Goal: Browse casually

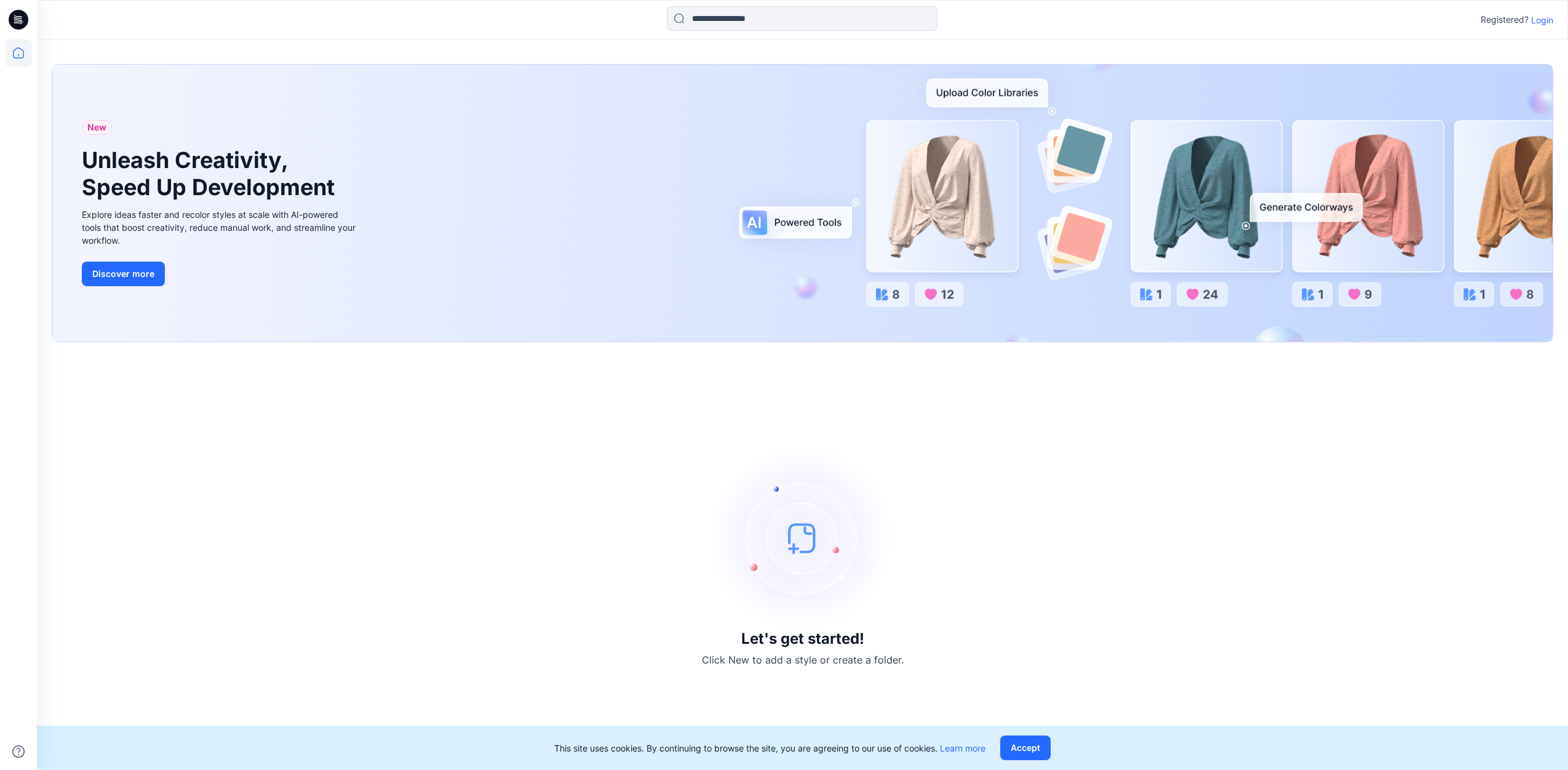
click at [1545, 22] on p "Login" at bounding box center [1542, 20] width 22 height 13
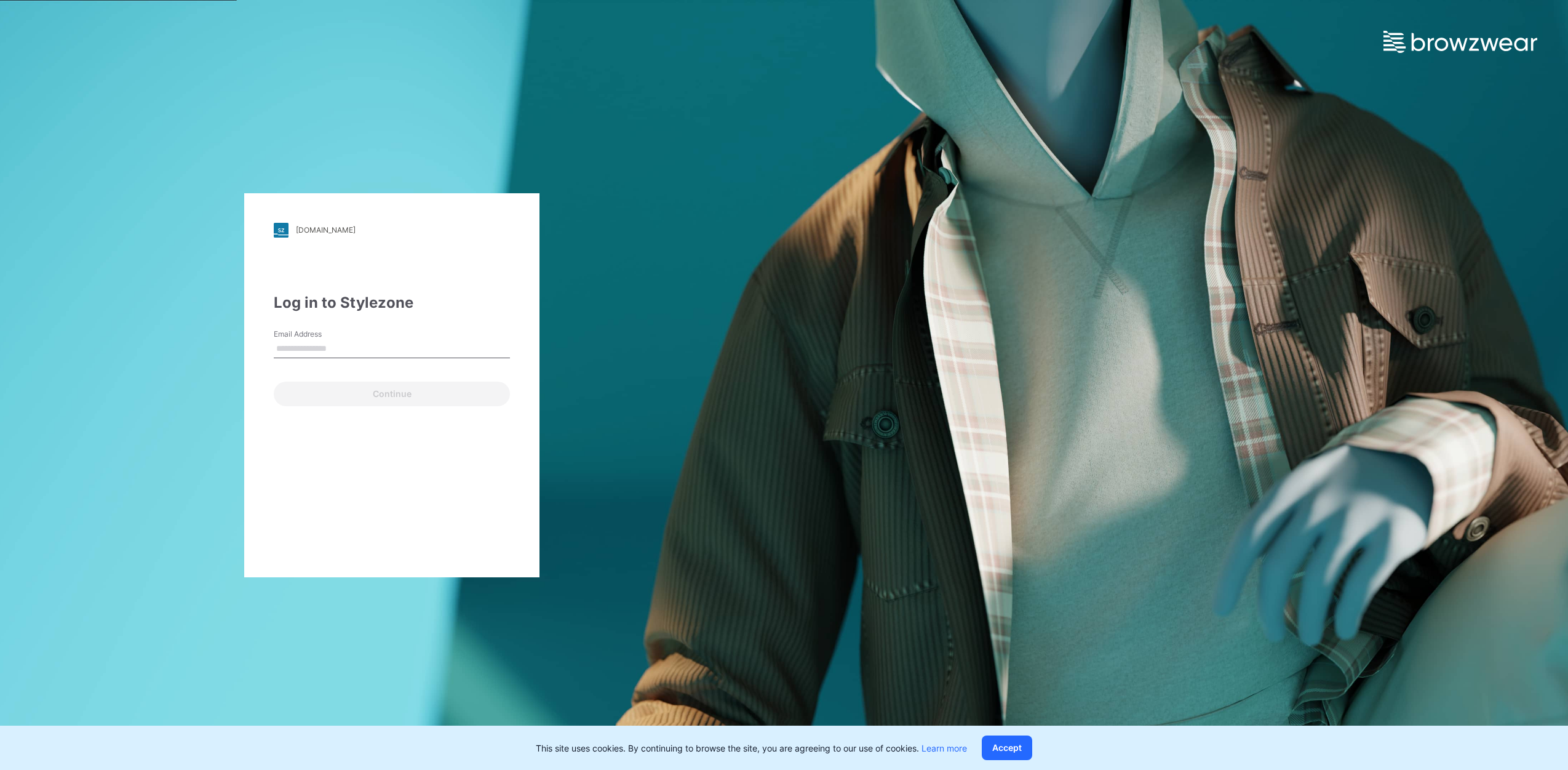
click at [298, 356] on input "Email Address" at bounding box center [392, 349] width 236 height 18
type input "**********"
click at [384, 391] on button "Continue" at bounding box center [392, 394] width 236 height 25
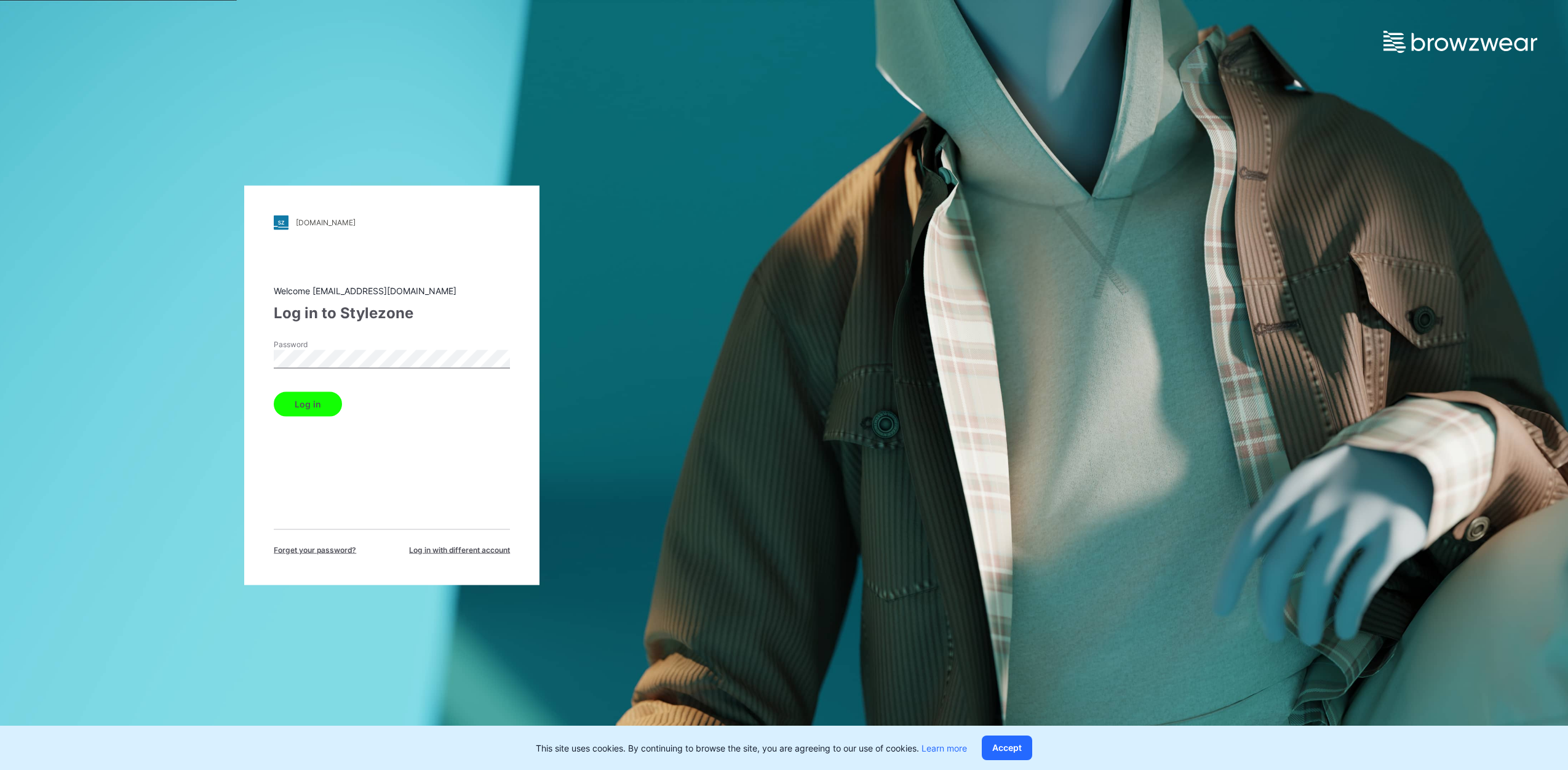
click at [317, 411] on button "Log in" at bounding box center [308, 403] width 68 height 25
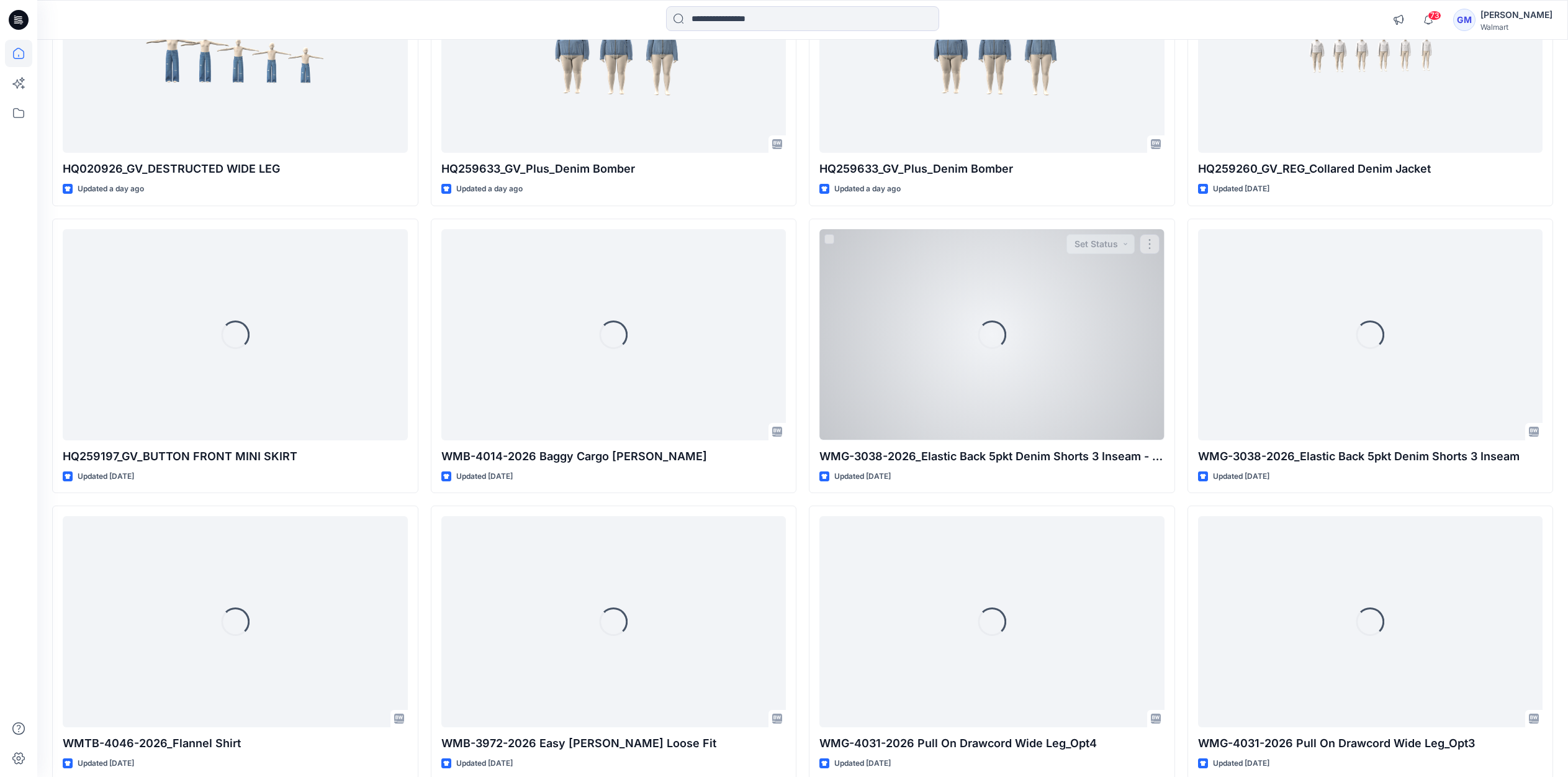
scroll to position [818, 0]
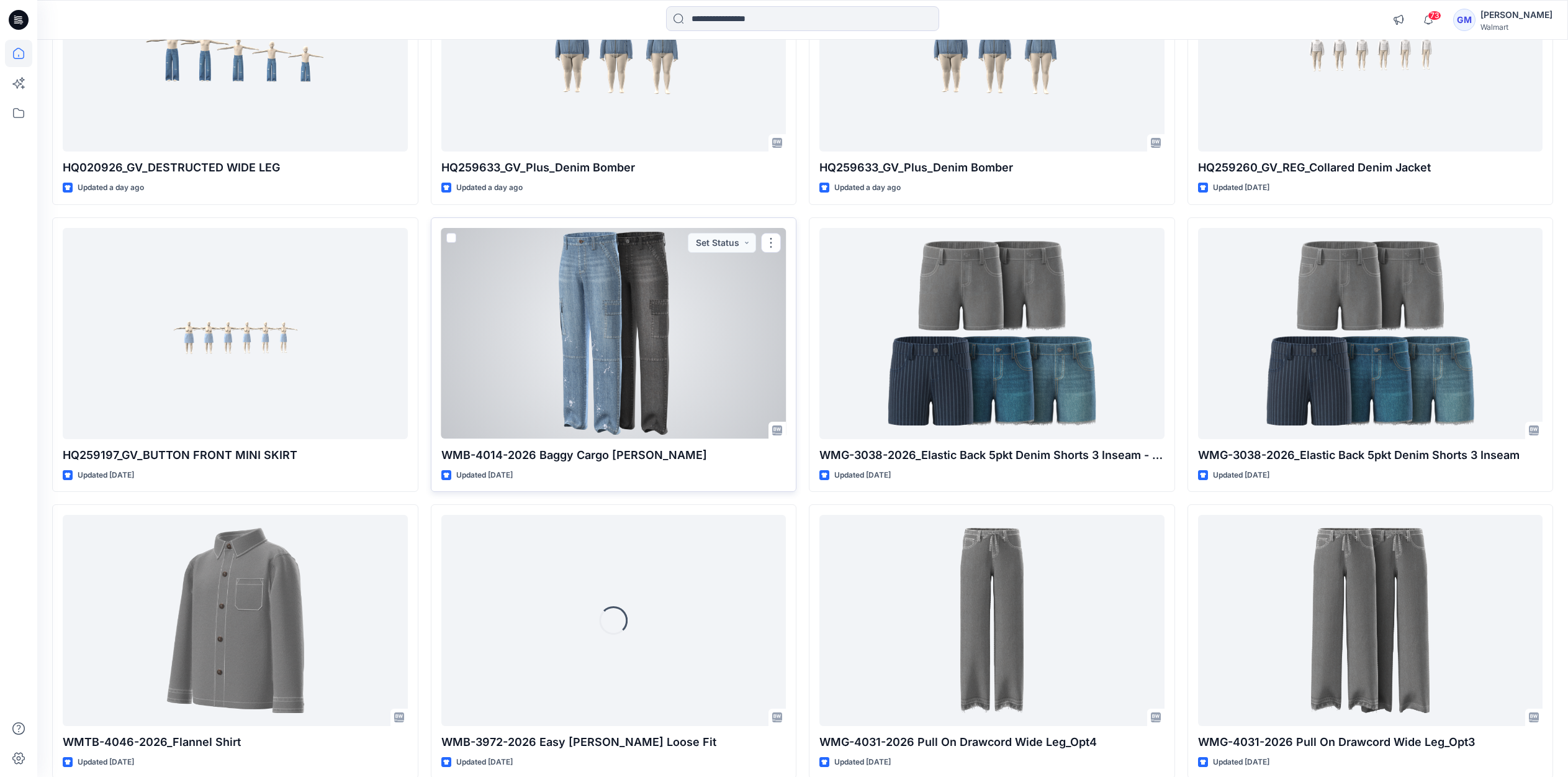
click at [617, 329] on div at bounding box center [613, 333] width 345 height 211
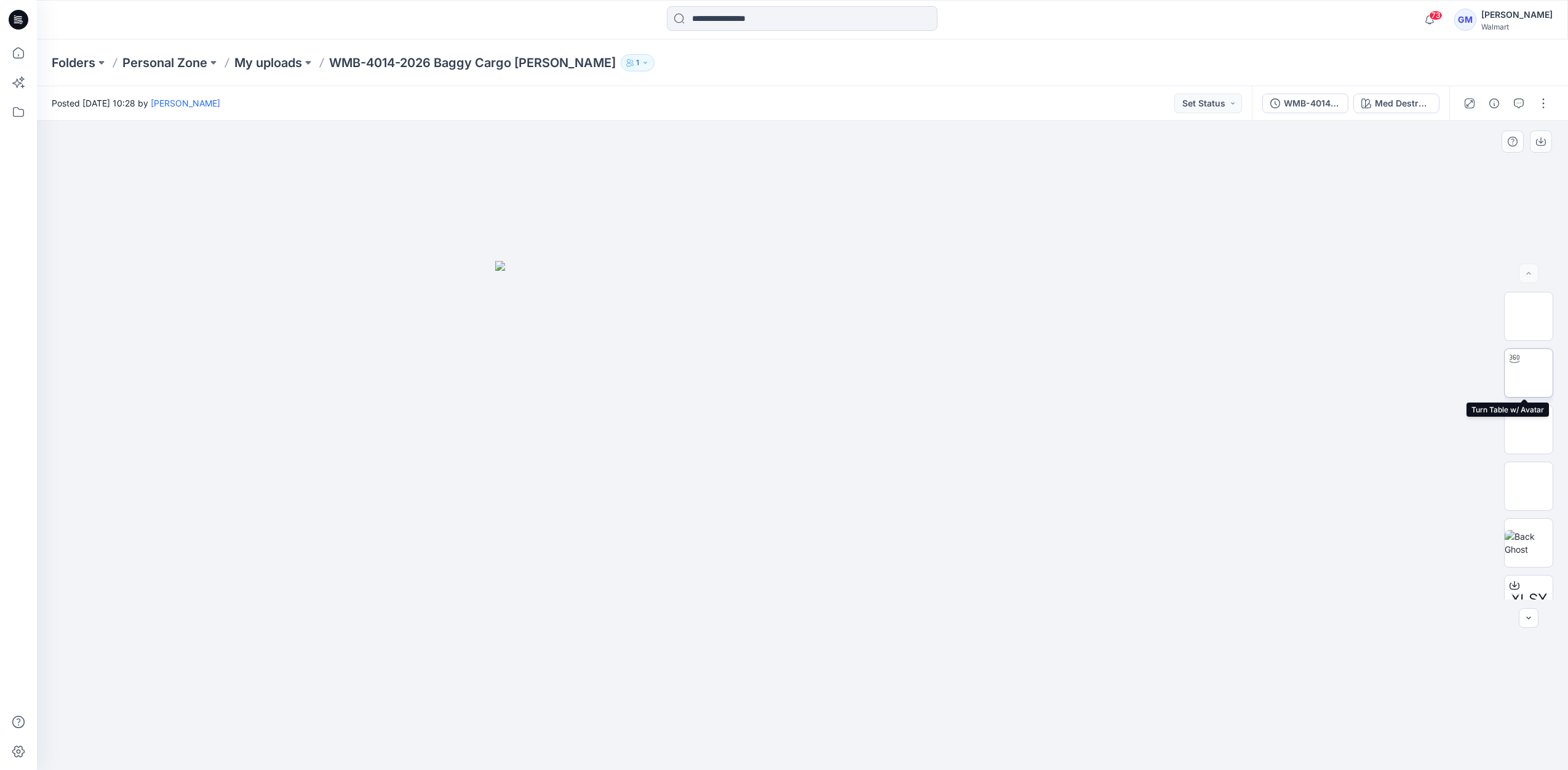
click at [1528, 373] on img at bounding box center [1528, 373] width 0 height 0
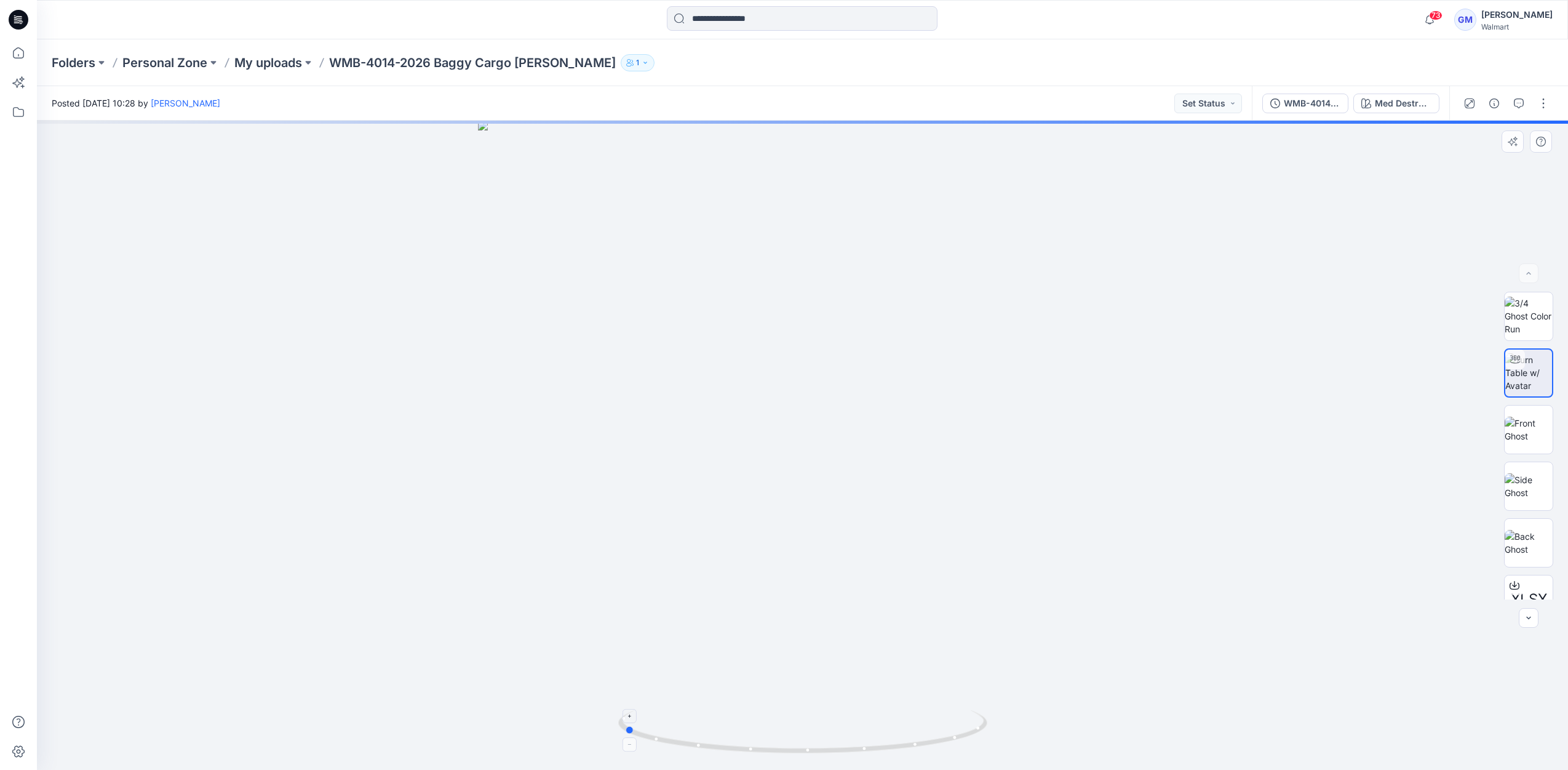
drag, startPoint x: 924, startPoint y: 738, endPoint x: 745, endPoint y: 724, distance: 179.5
click at [745, 724] on icon at bounding box center [805, 733] width 372 height 46
click at [955, 740] on icon at bounding box center [805, 733] width 372 height 46
drag, startPoint x: 949, startPoint y: 740, endPoint x: 796, endPoint y: 726, distance: 153.6
click at [796, 726] on icon at bounding box center [805, 733] width 372 height 46
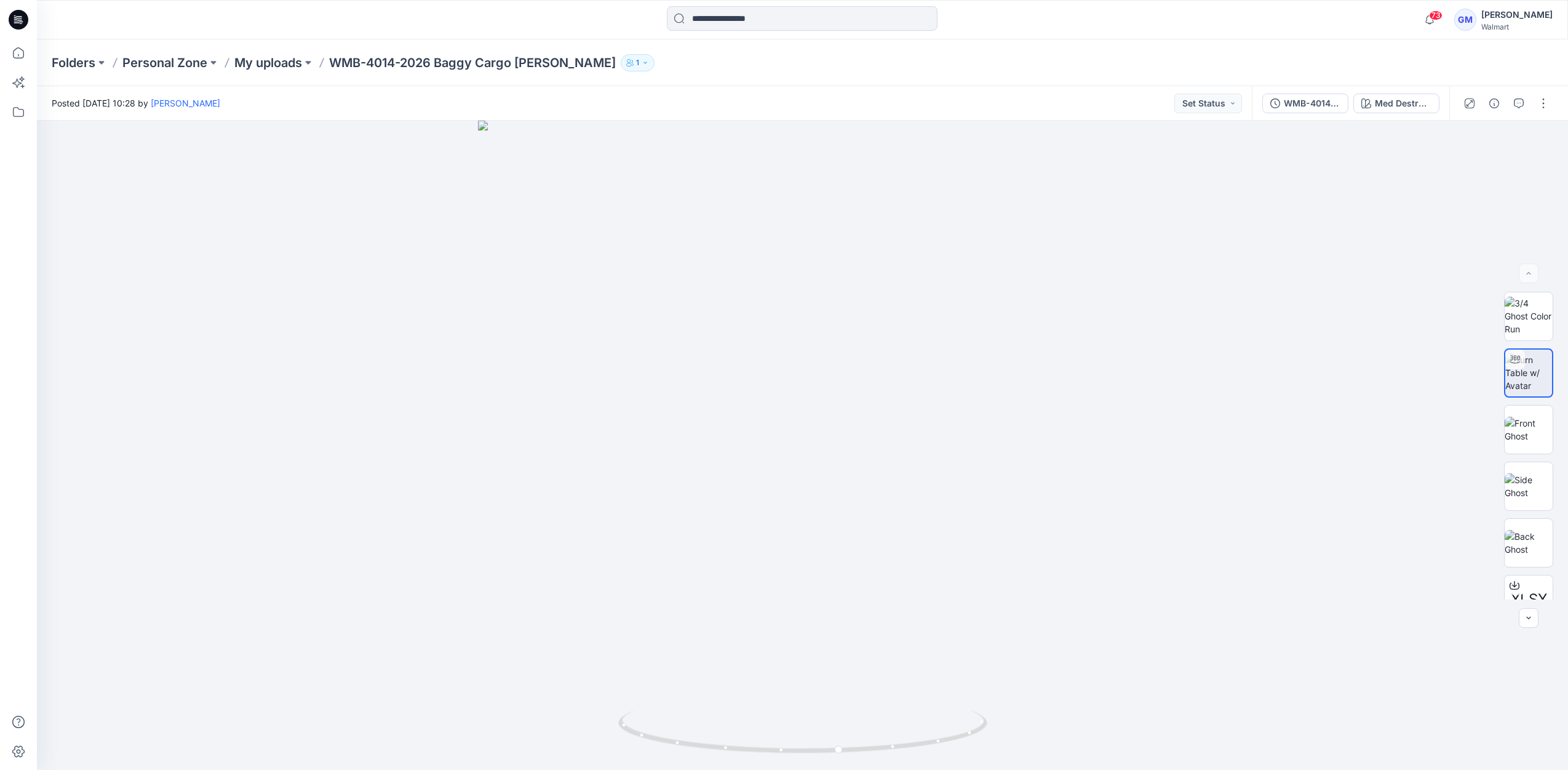
click at [1095, 89] on div "Posted [DATE] 10:28 by [PERSON_NAME] Set Status" at bounding box center [644, 102] width 1215 height 34
click at [23, 43] on icon at bounding box center [18, 53] width 27 height 27
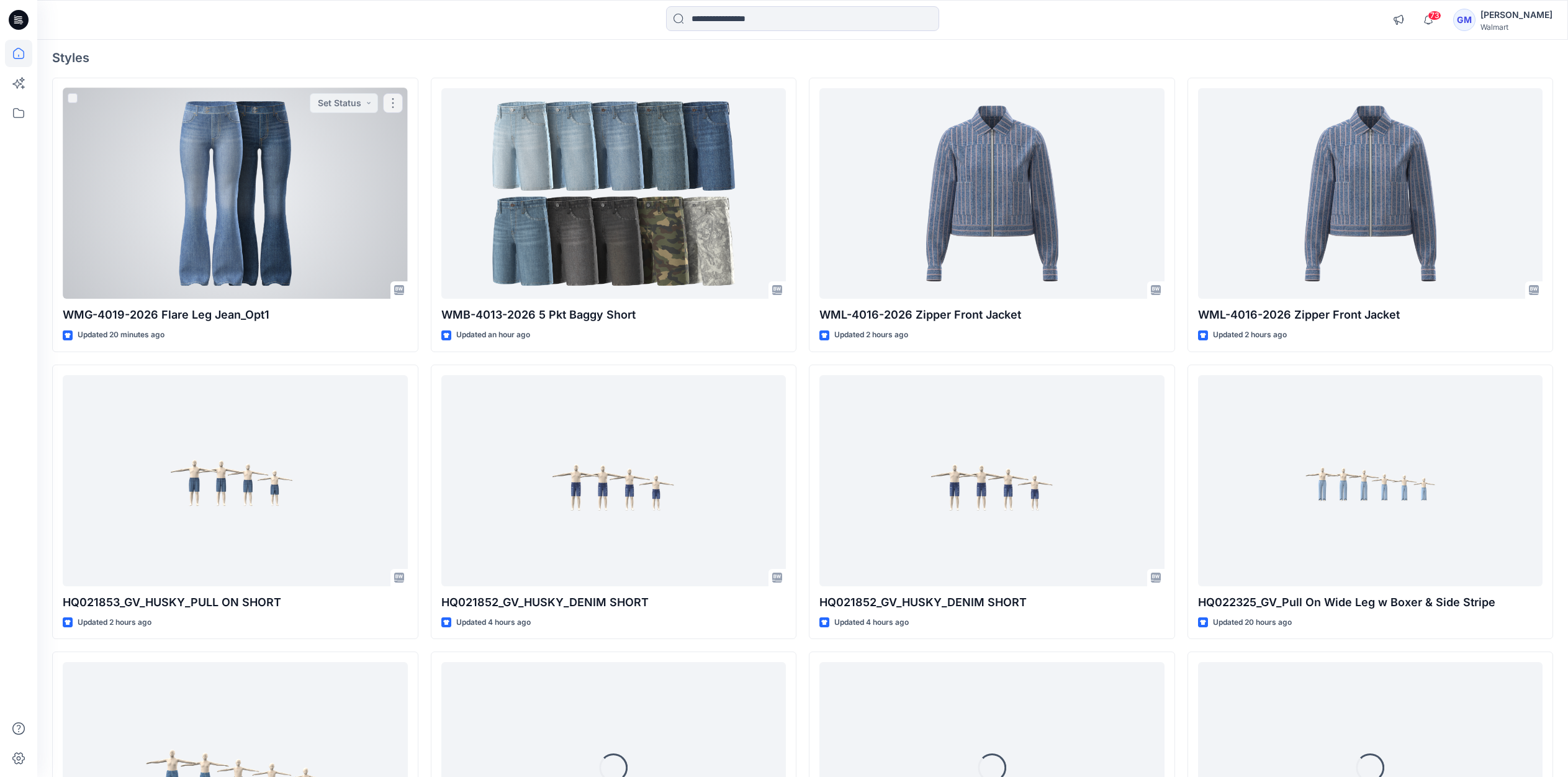
scroll to position [98, 0]
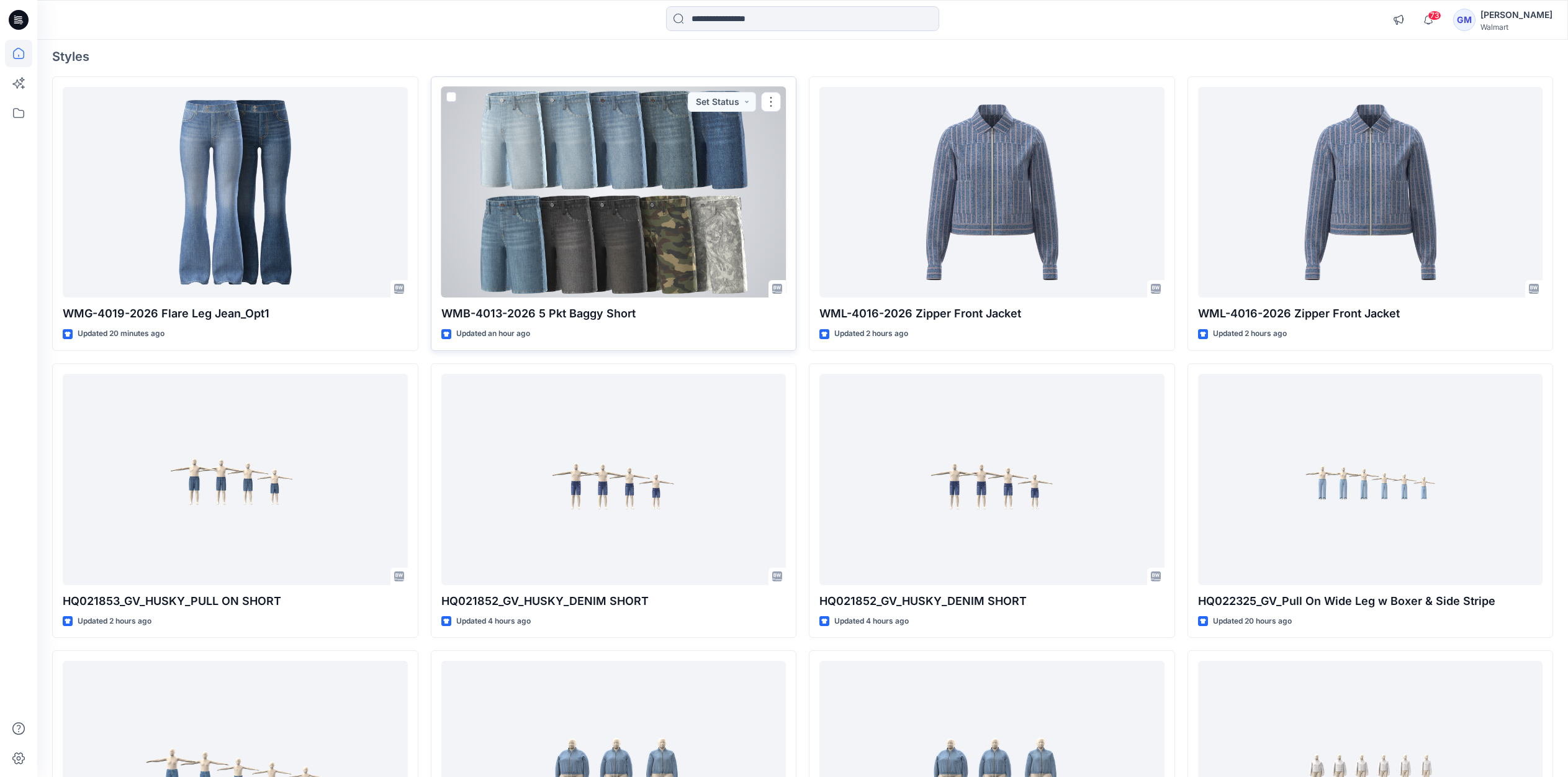
click at [547, 187] on div at bounding box center [613, 192] width 345 height 211
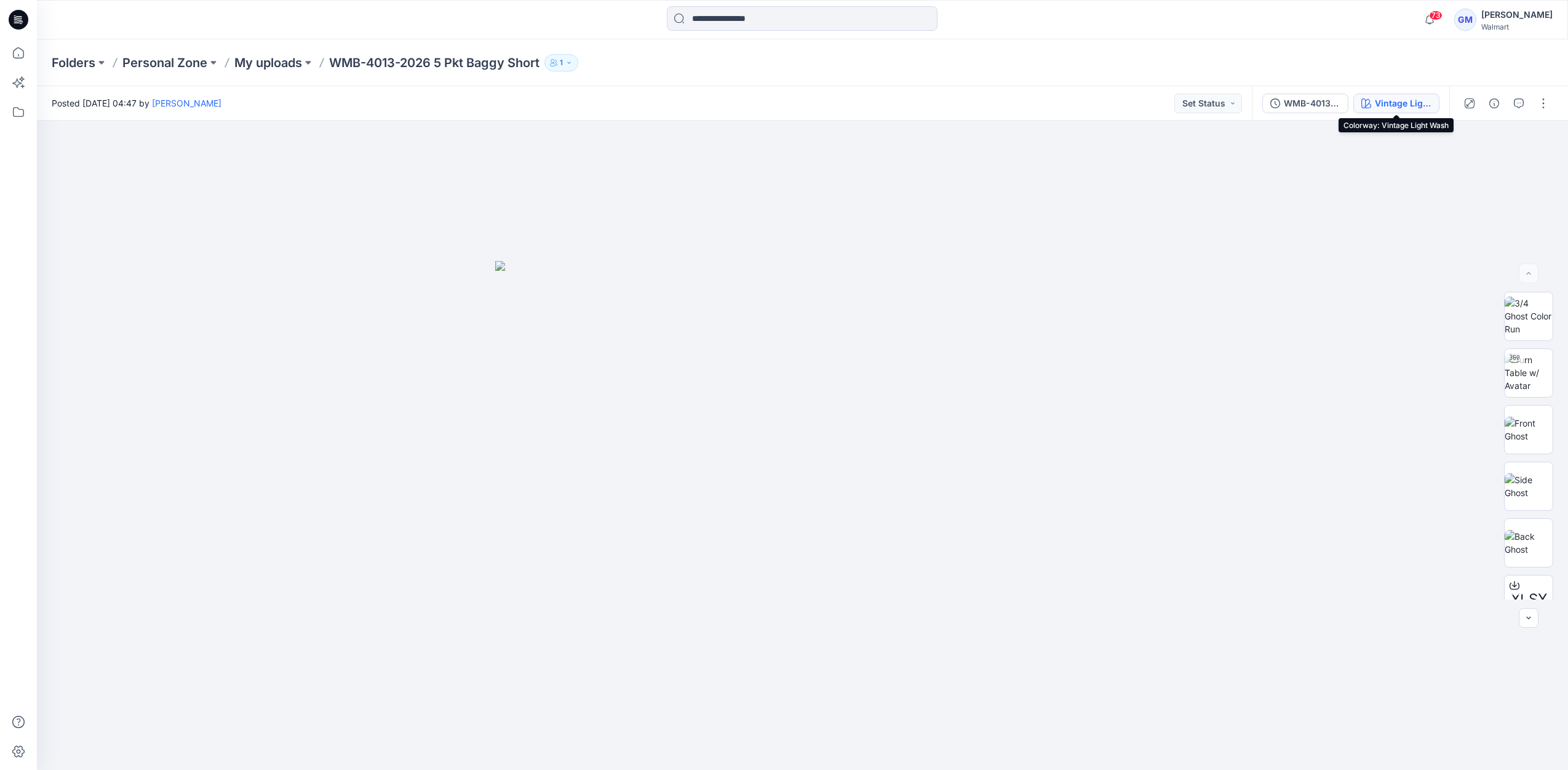
click at [1411, 106] on div "Vintage Light Wash" at bounding box center [1402, 103] width 56 height 14
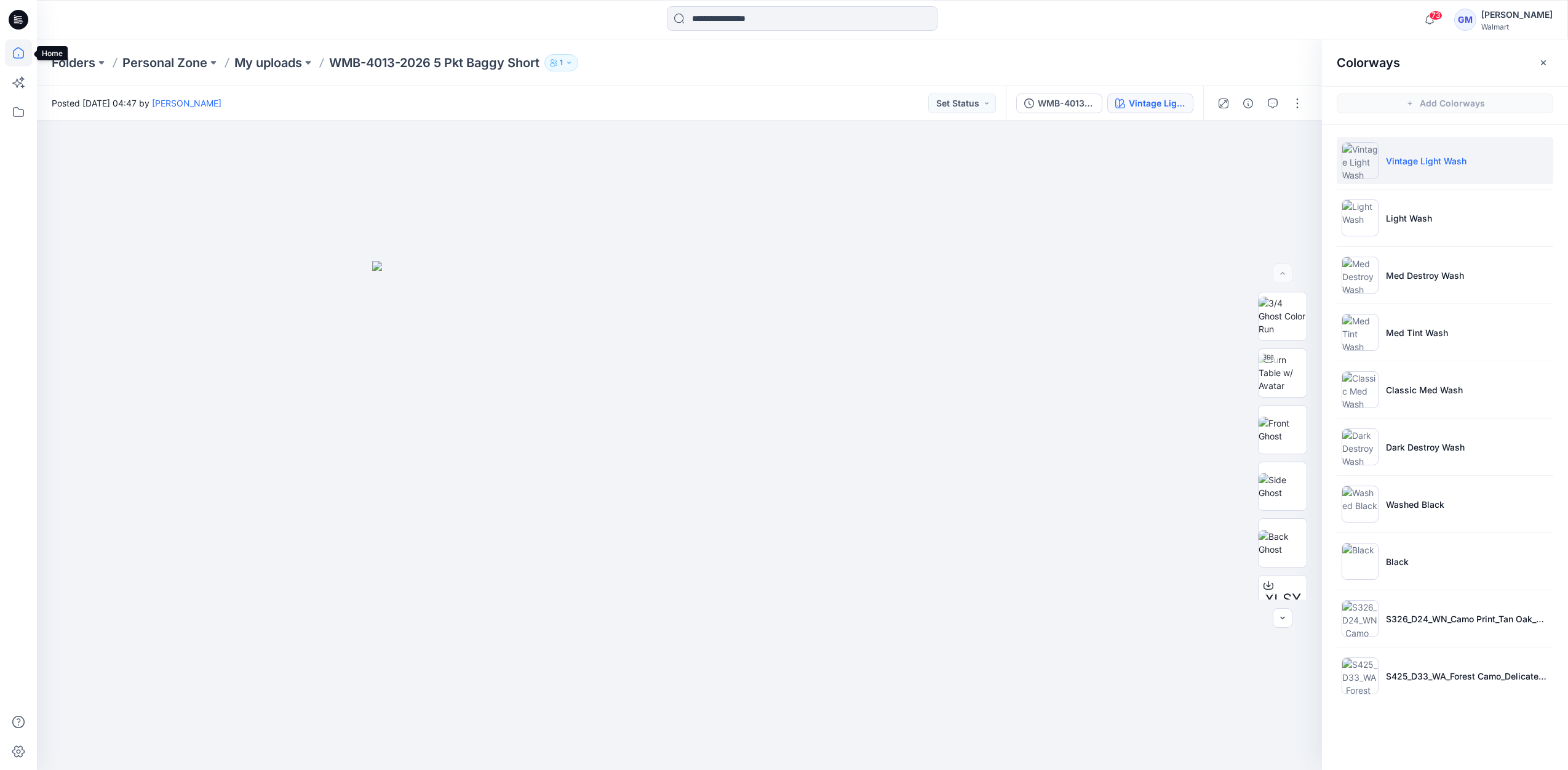
click at [18, 47] on icon at bounding box center [18, 53] width 27 height 27
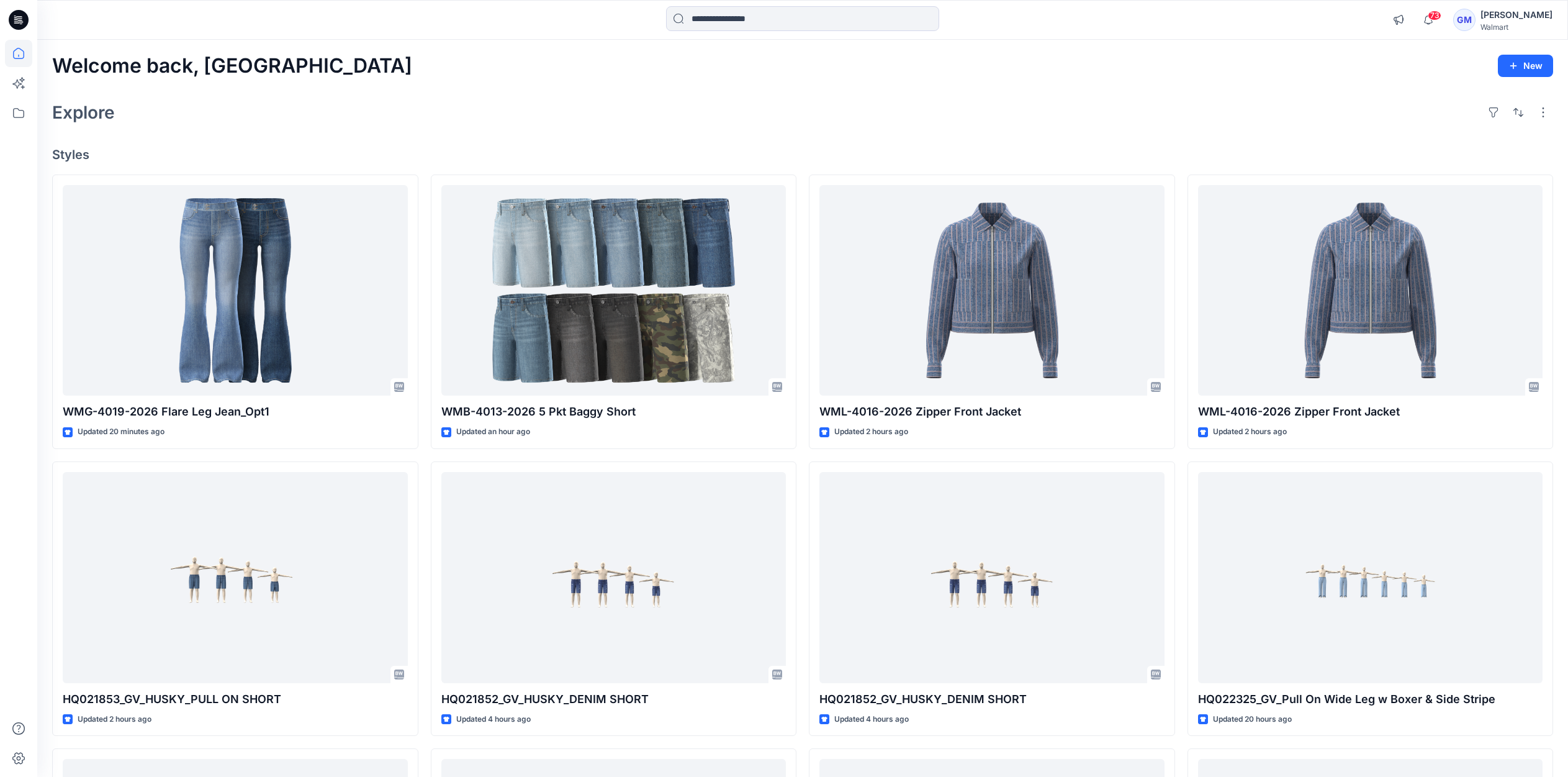
click at [410, 147] on h4 "Styles" at bounding box center [802, 154] width 1501 height 15
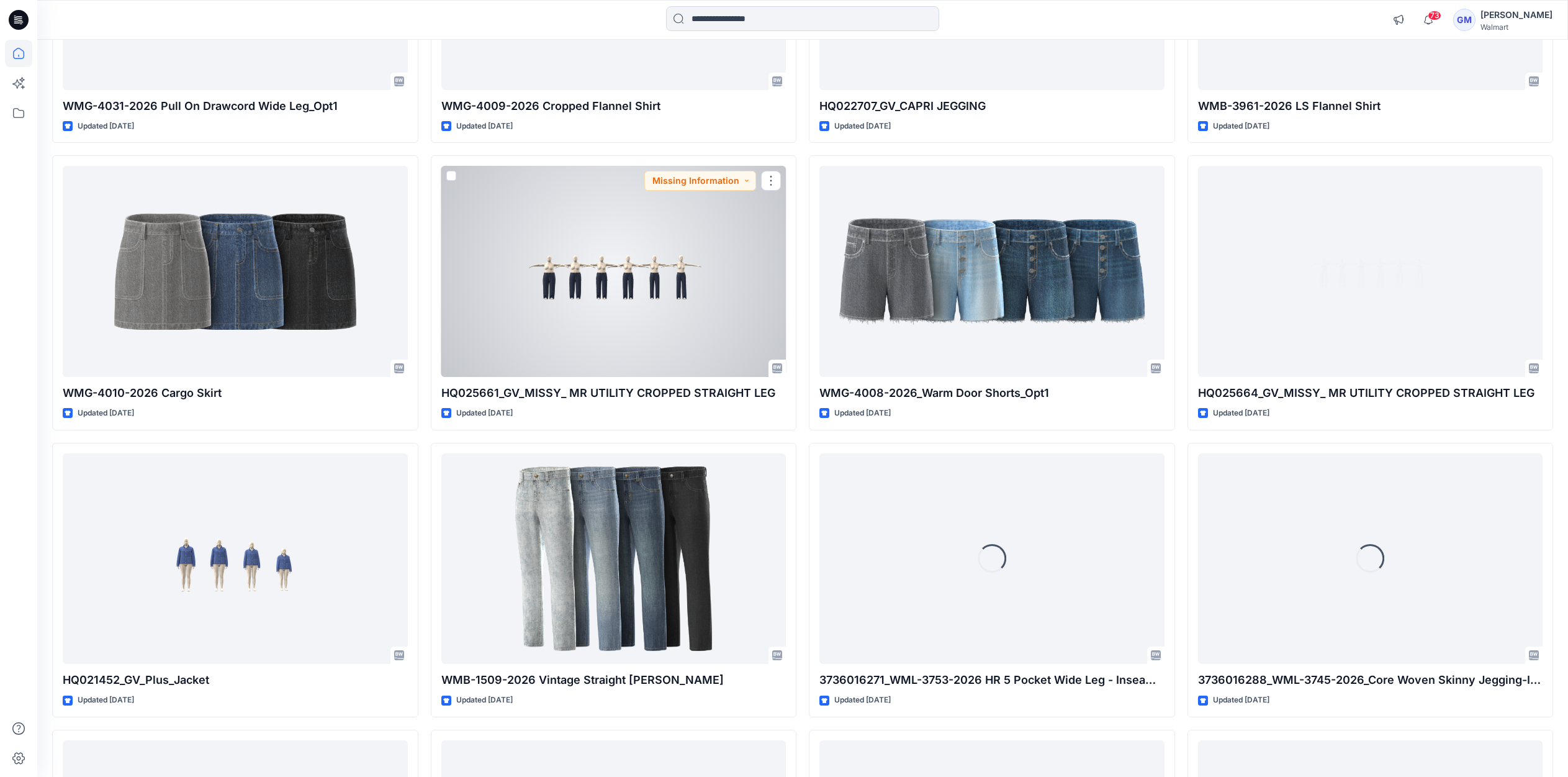
scroll to position [2079, 0]
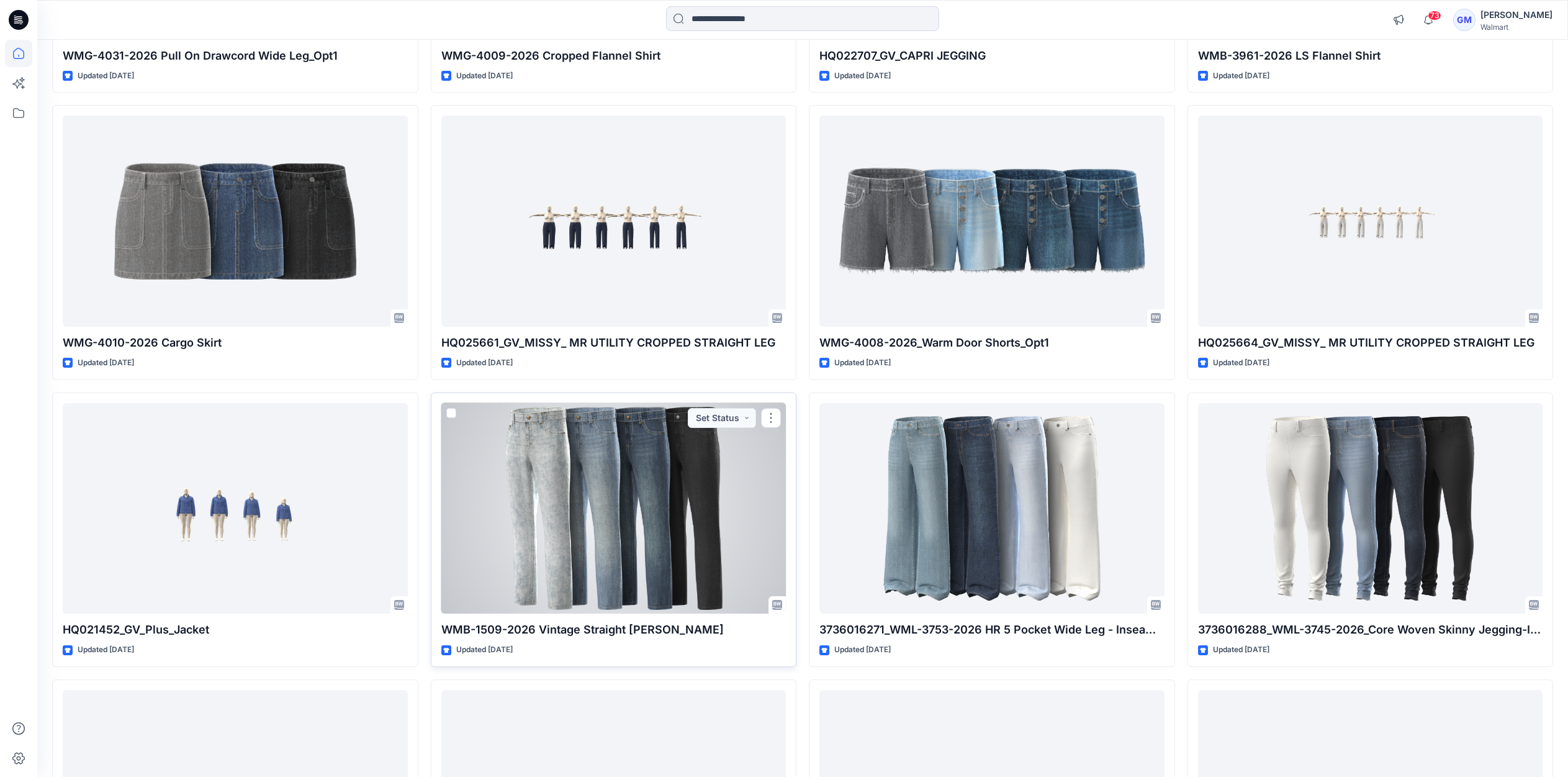
click at [577, 542] on div at bounding box center [613, 508] width 345 height 211
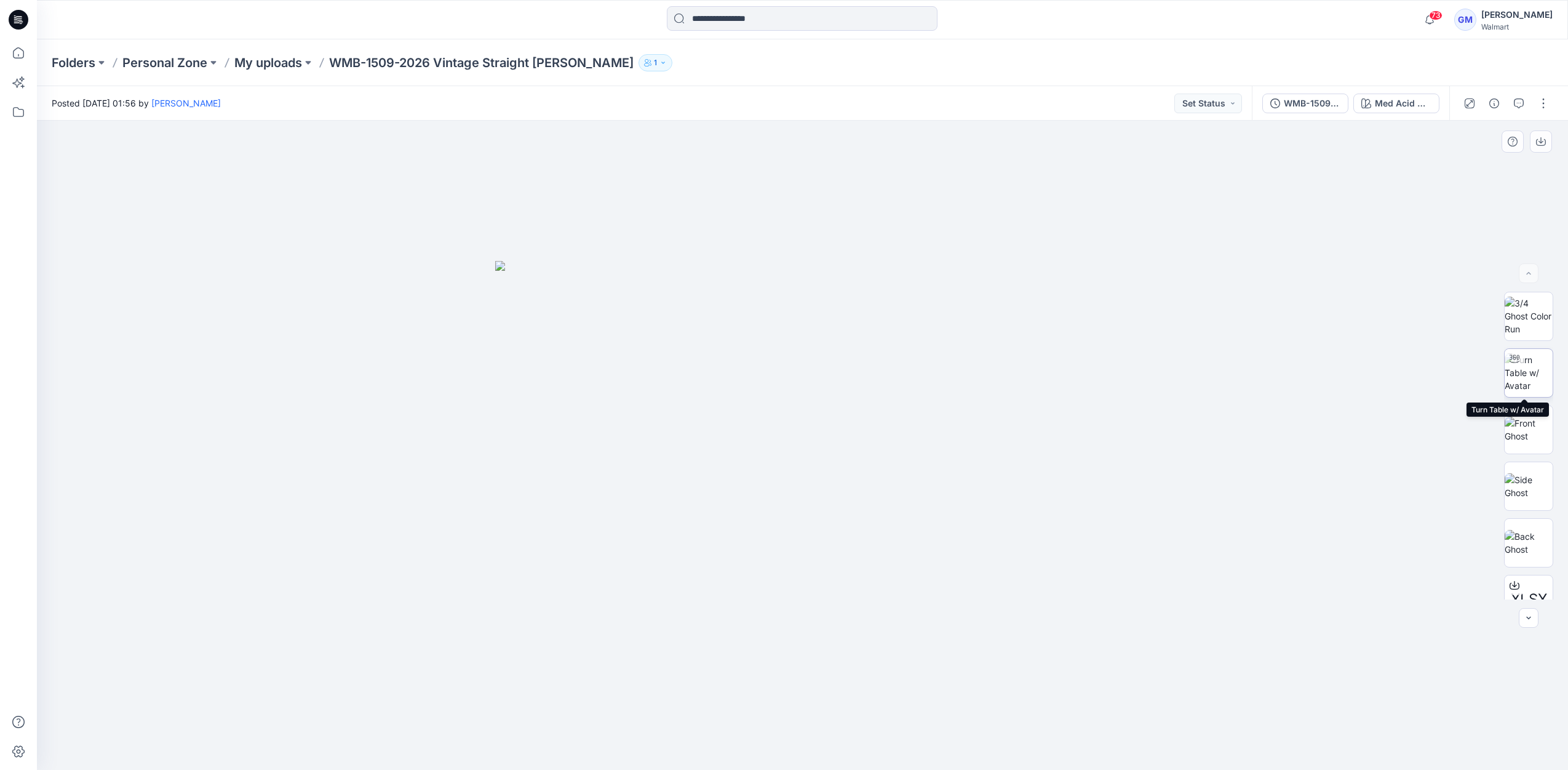
click at [1533, 375] on img at bounding box center [1528, 373] width 48 height 39
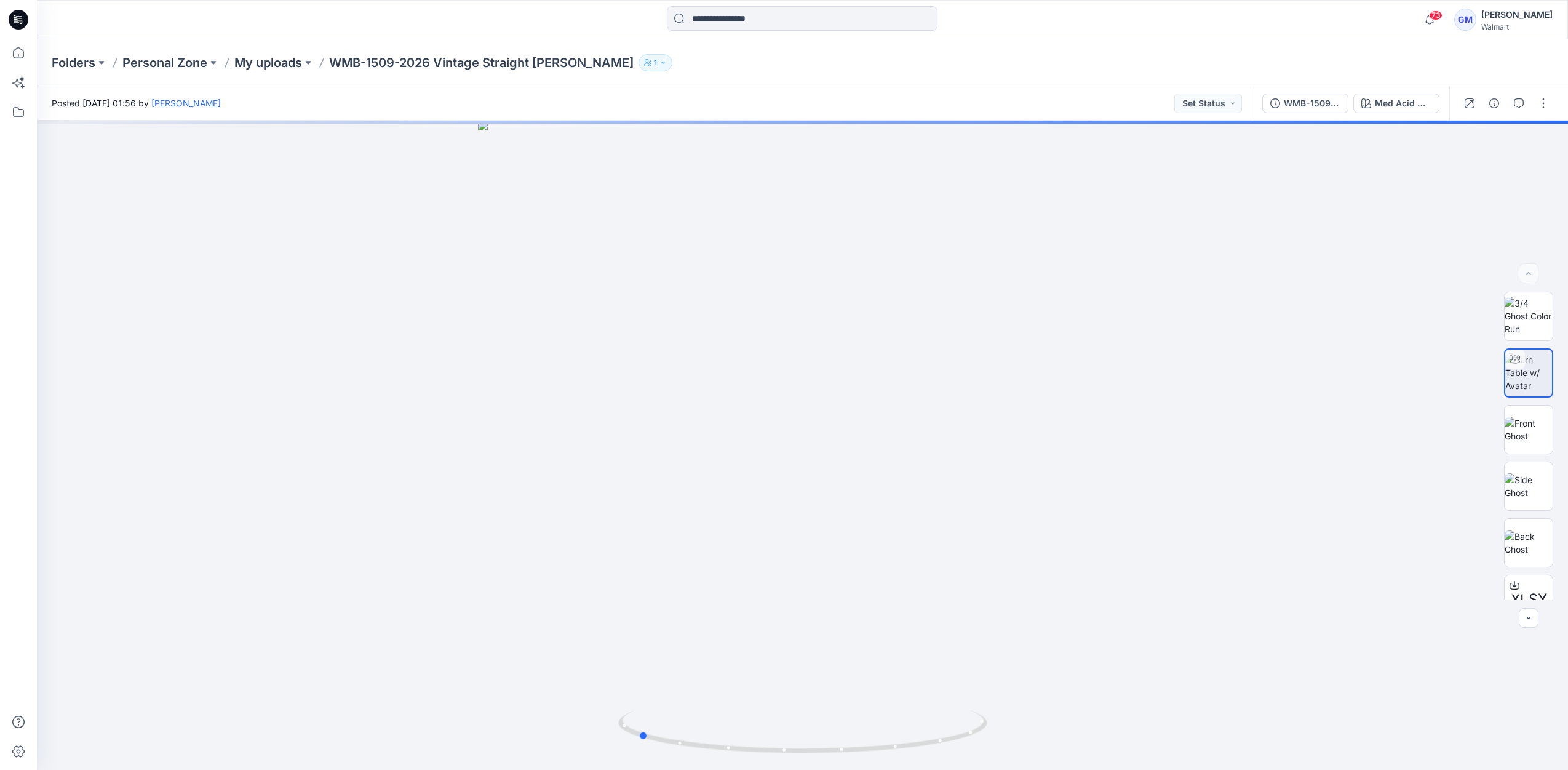
drag, startPoint x: 926, startPoint y: 754, endPoint x: 762, endPoint y: 779, distance: 165.9
click at [762, 769] on html "73 Notifications Your style WMB-4013-2026 5 Pkt Baggy Short has been updated wi…" at bounding box center [784, 385] width 1568 height 770
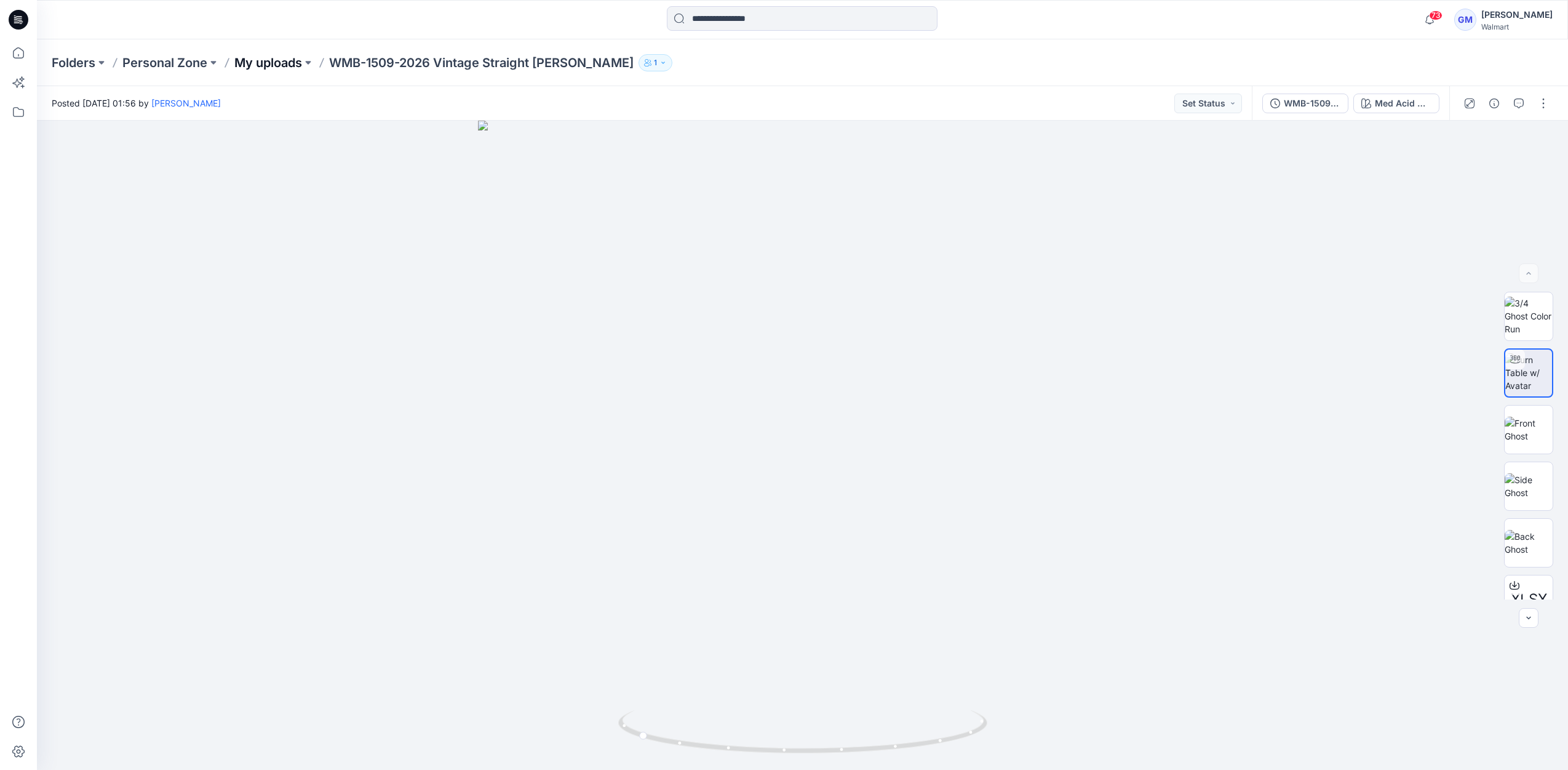
click at [253, 57] on p "My uploads" at bounding box center [267, 63] width 67 height 18
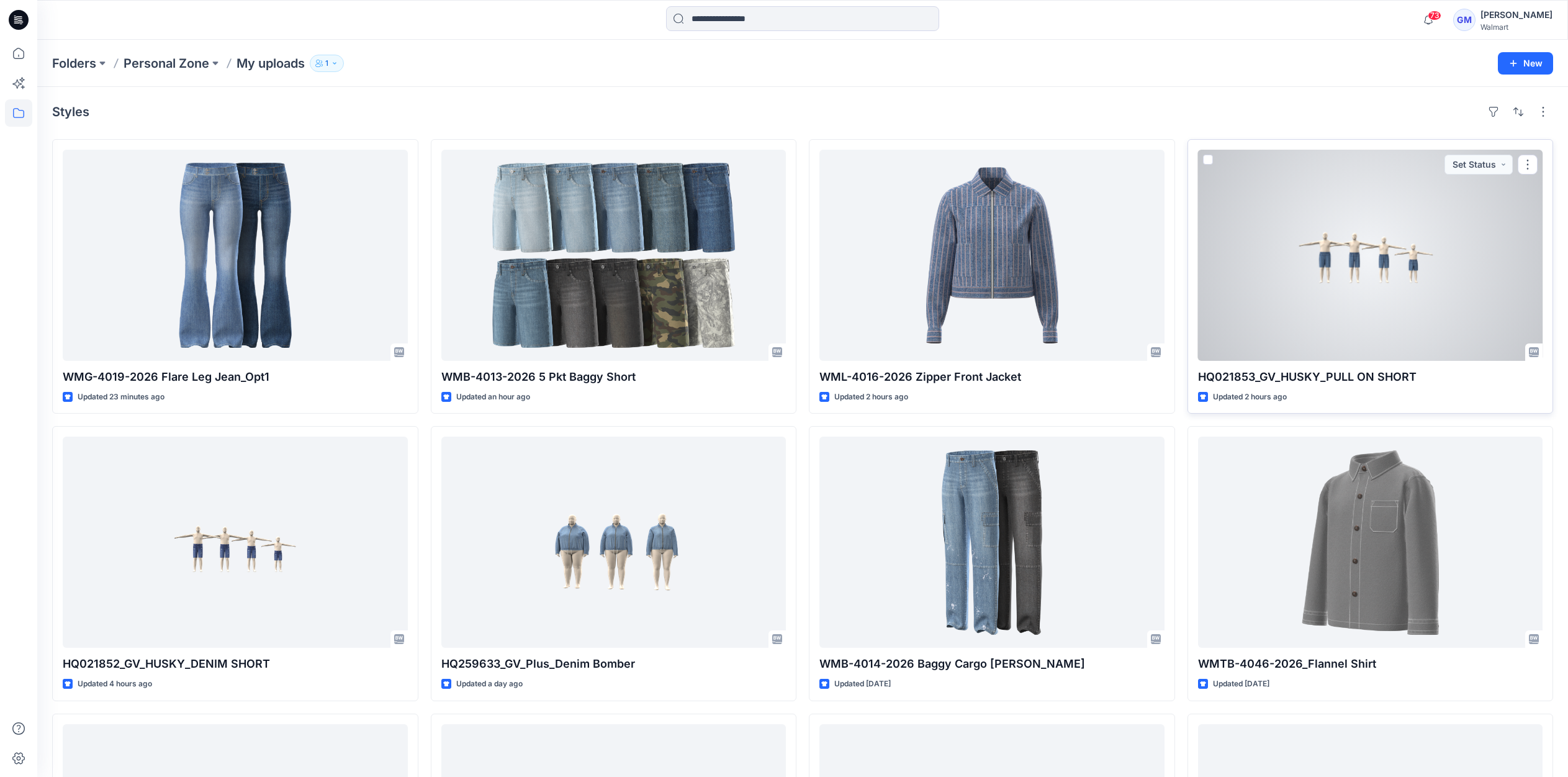
click at [1282, 260] on div at bounding box center [1371, 255] width 345 height 211
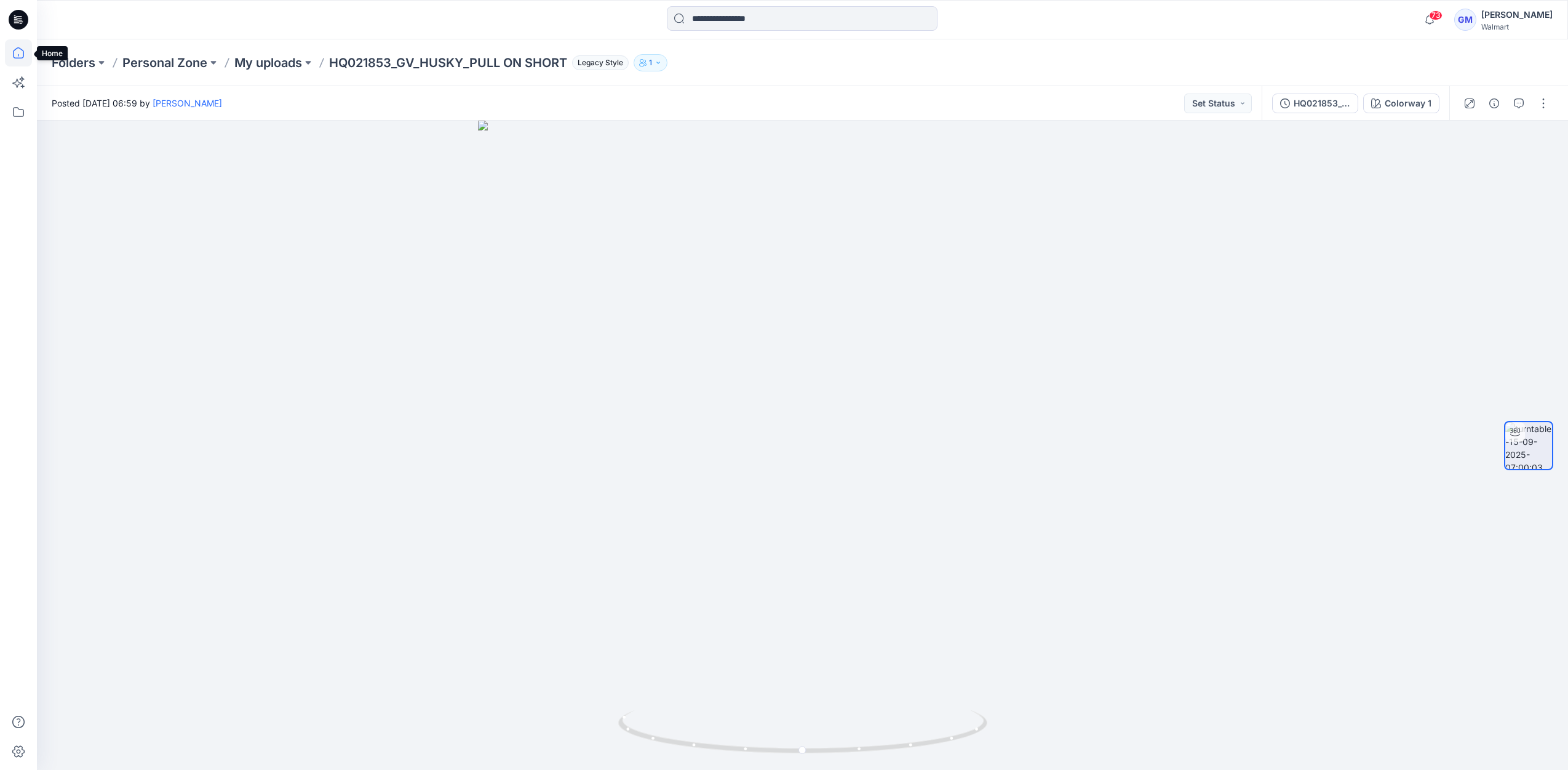
click at [25, 54] on icon at bounding box center [18, 53] width 27 height 27
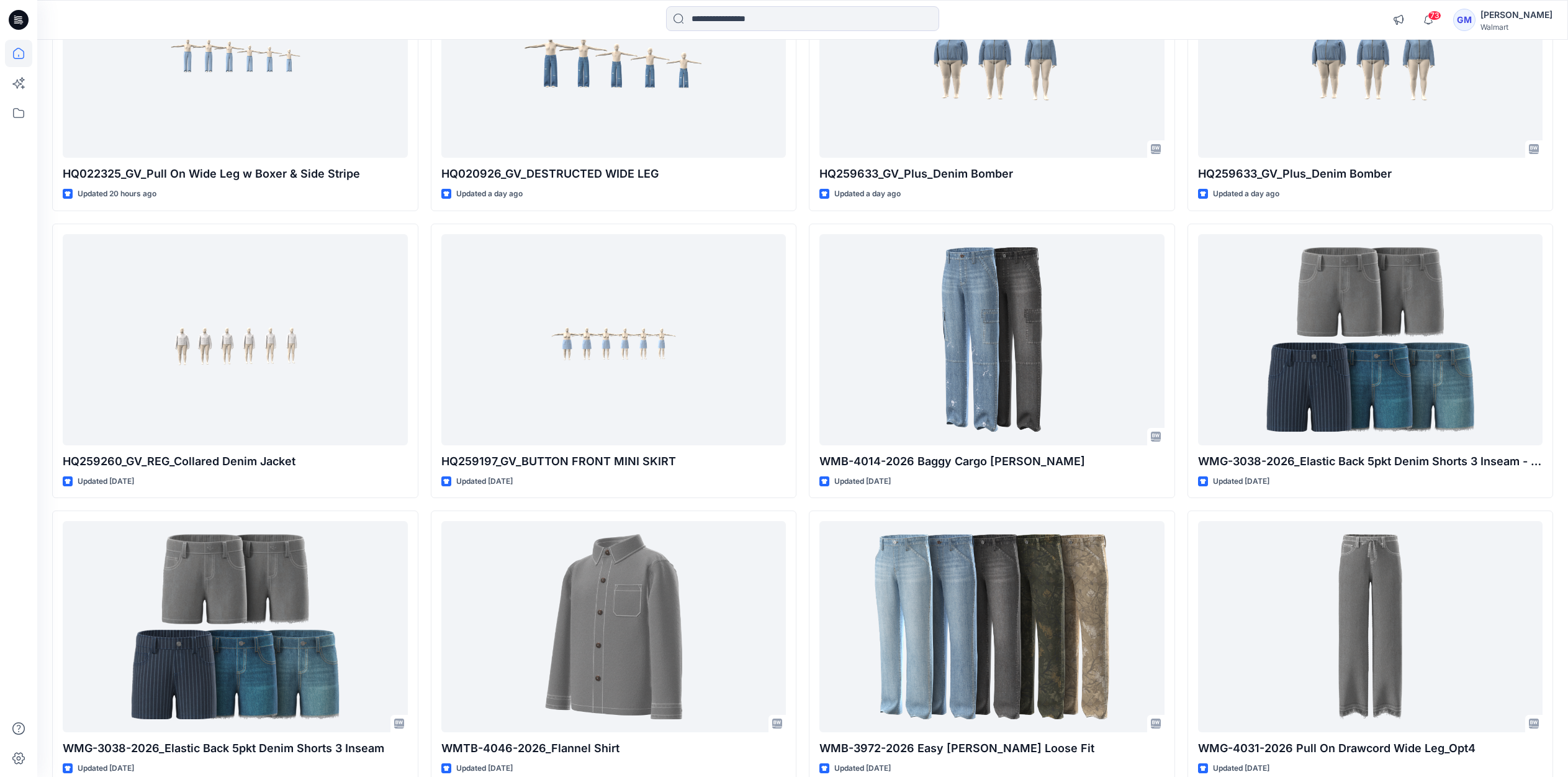
scroll to position [1005, 0]
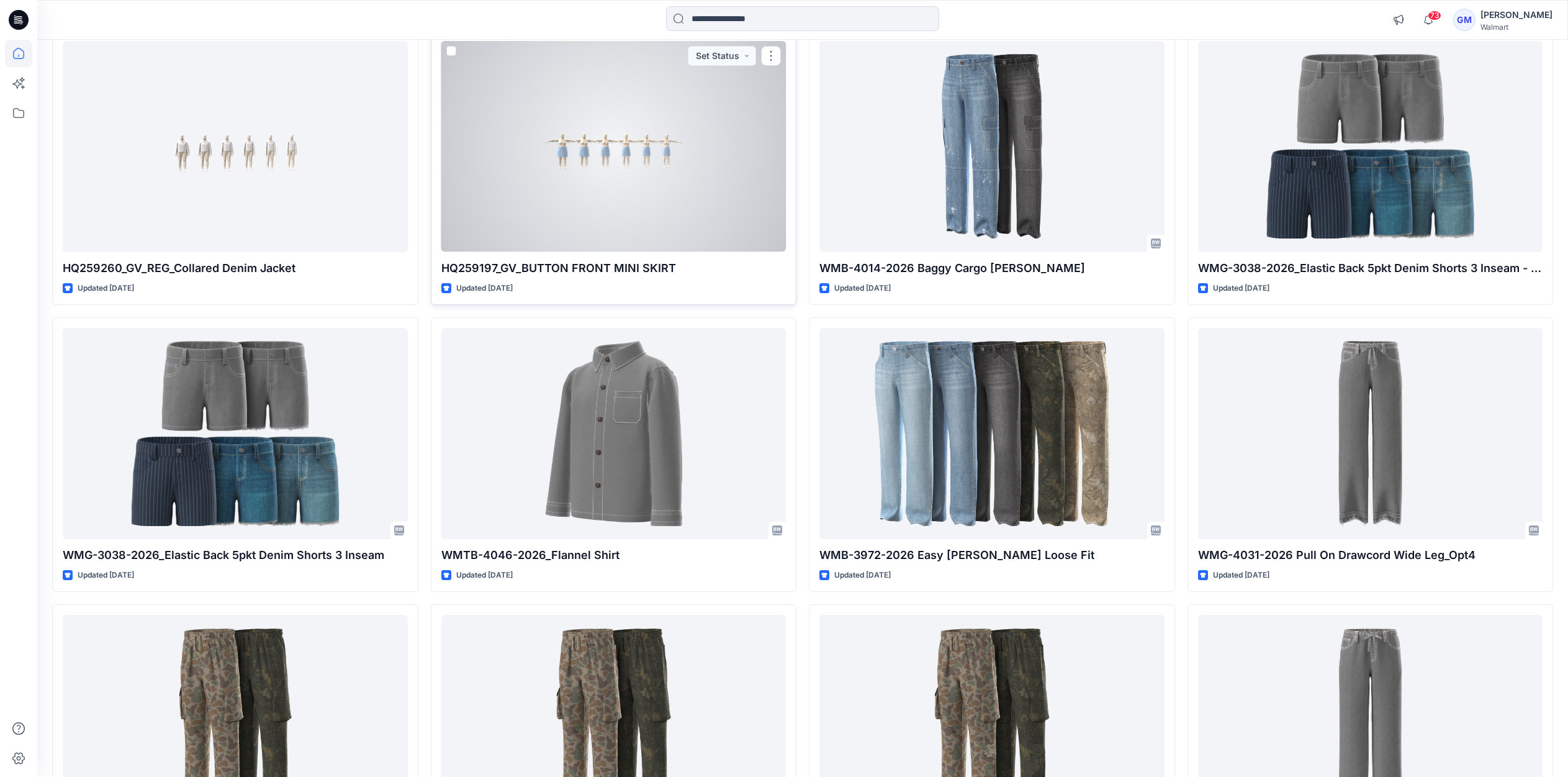
click at [626, 211] on div at bounding box center [613, 146] width 345 height 211
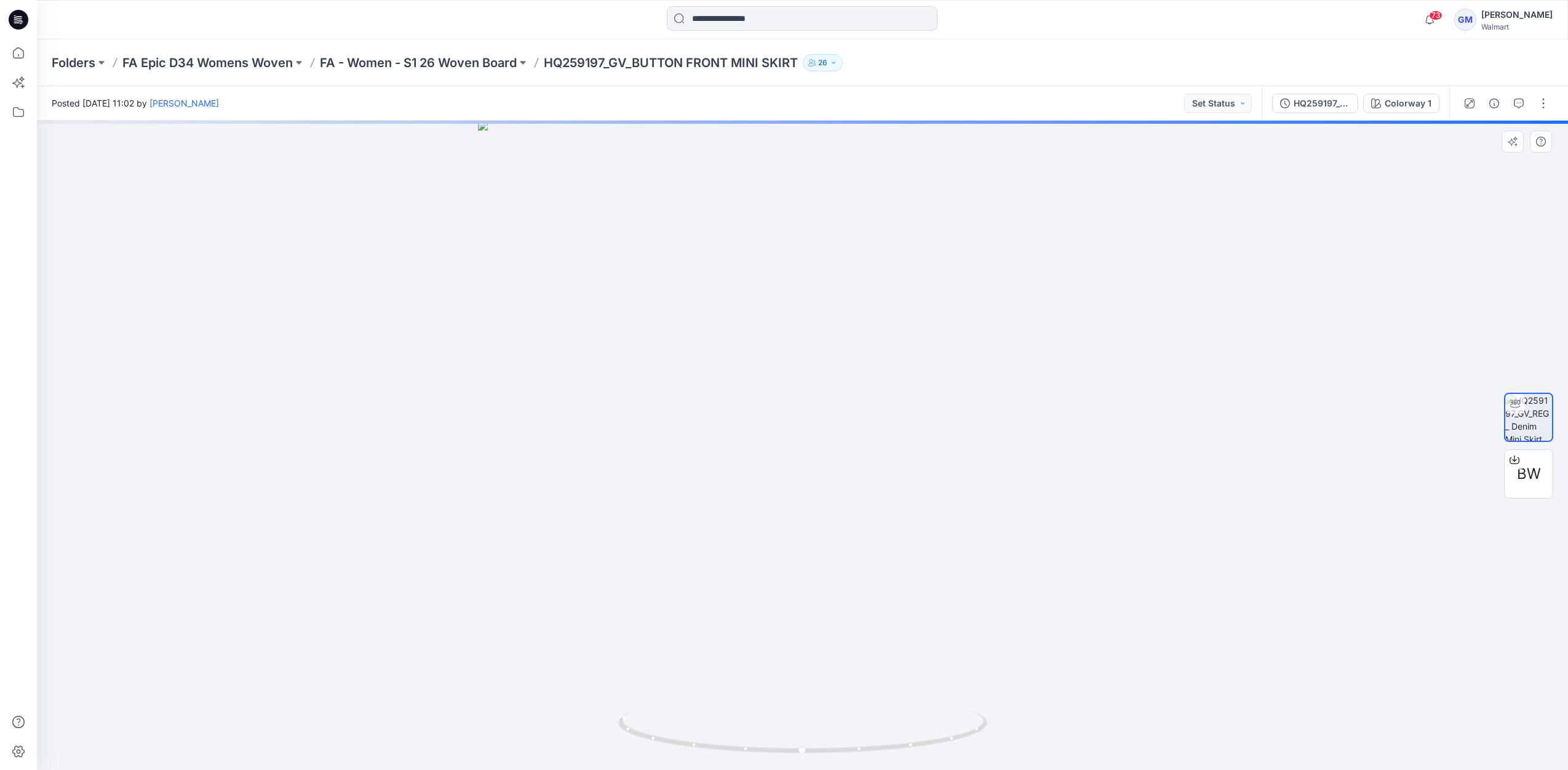
drag, startPoint x: 620, startPoint y: 209, endPoint x: 613, endPoint y: 222, distance: 14.8
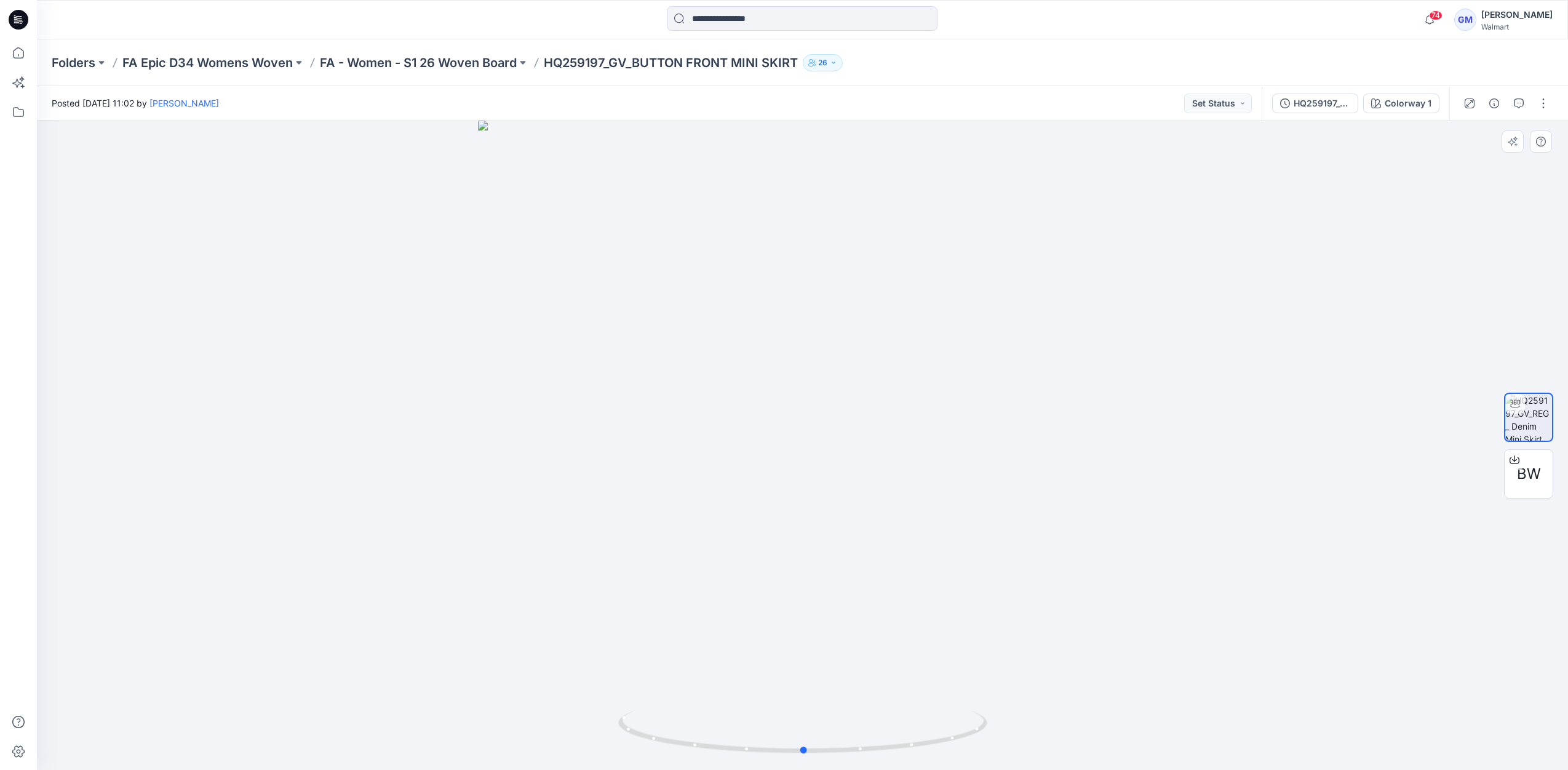
drag, startPoint x: 613, startPoint y: 222, endPoint x: 236, endPoint y: 280, distance: 381.4
click at [236, 280] on div at bounding box center [802, 445] width 1531 height 649
click at [14, 60] on icon at bounding box center [18, 53] width 27 height 27
